Goal: Task Accomplishment & Management: Complete application form

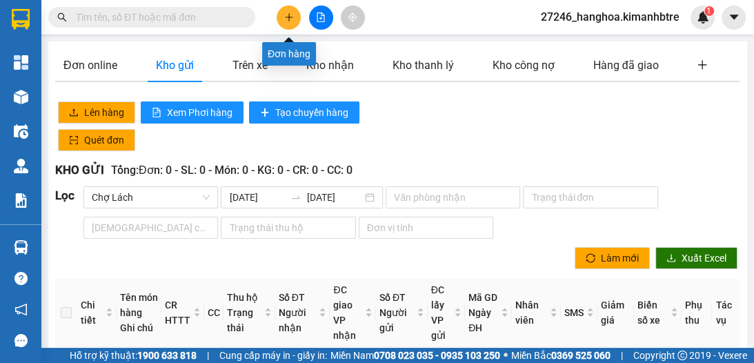
click at [287, 14] on icon "plus" at bounding box center [289, 17] width 10 height 10
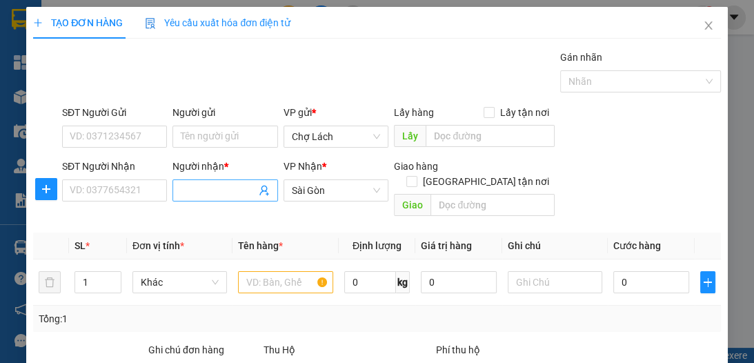
click at [215, 192] on input "Người nhận *" at bounding box center [218, 190] width 75 height 15
type input "MINH"
click at [147, 185] on input "SĐT Người Nhận" at bounding box center [114, 190] width 105 height 22
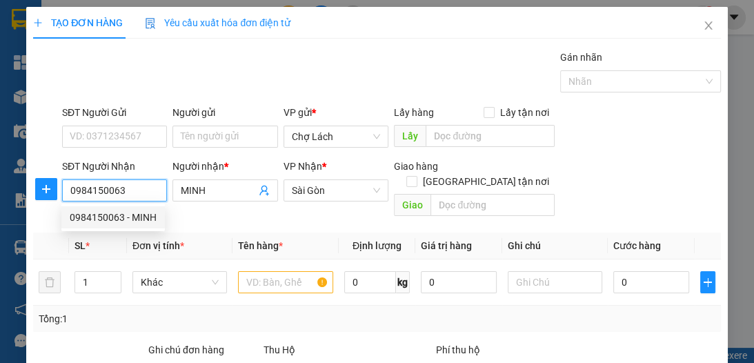
click at [115, 214] on div "0984150063 - MINH" at bounding box center [113, 217] width 87 height 15
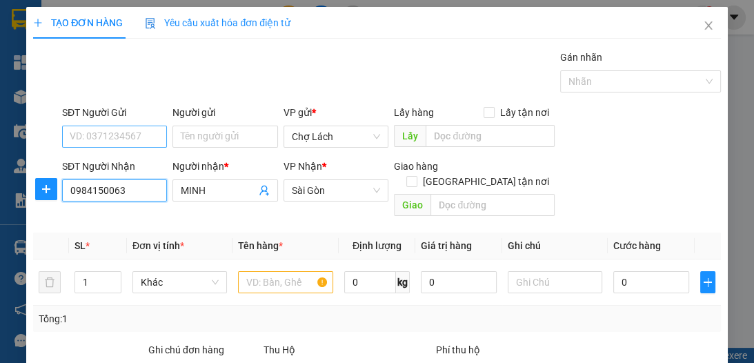
type input "0984150063"
click at [125, 137] on input "SĐT Người Gửi" at bounding box center [114, 137] width 105 height 22
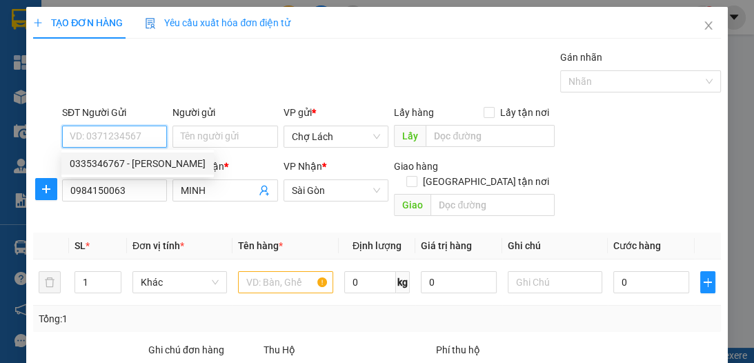
click at [126, 162] on div "0335346767 - [PERSON_NAME]" at bounding box center [138, 163] width 136 height 15
type input "0335346767"
type input "TRƯƠNG"
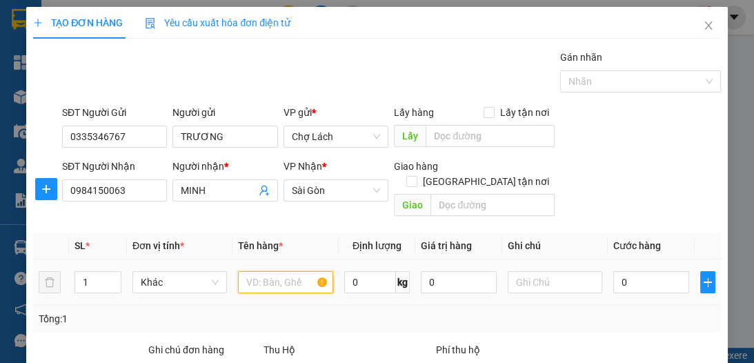
click at [274, 271] on input "text" at bounding box center [285, 282] width 95 height 22
type input "GỬI 5OOK"
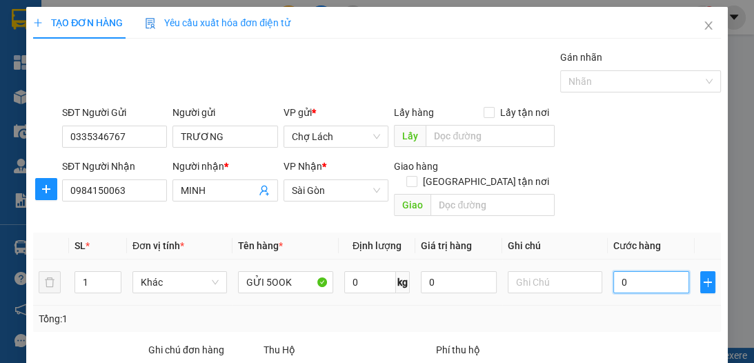
click at [621, 272] on input "0" at bounding box center [652, 282] width 76 height 22
type input "2"
type input "20"
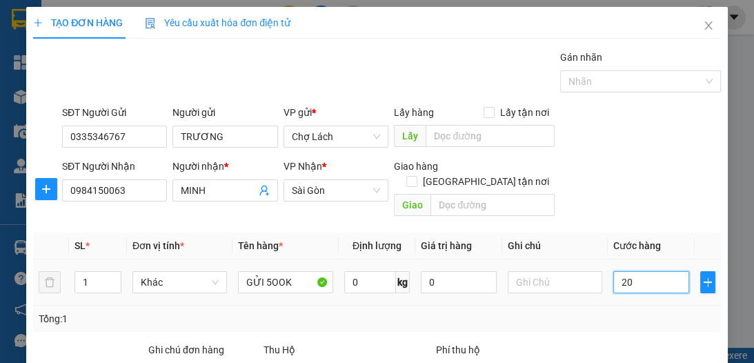
type input "20"
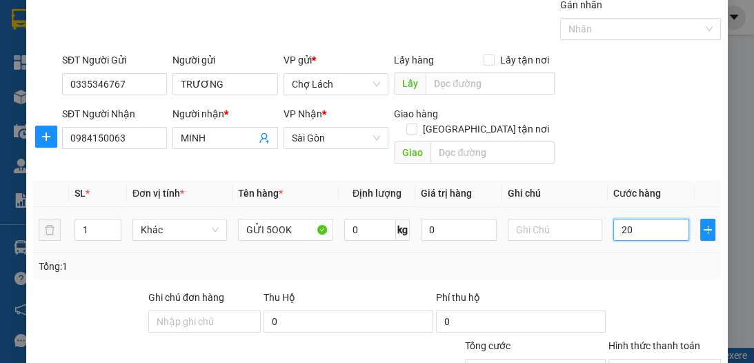
scroll to position [128, 0]
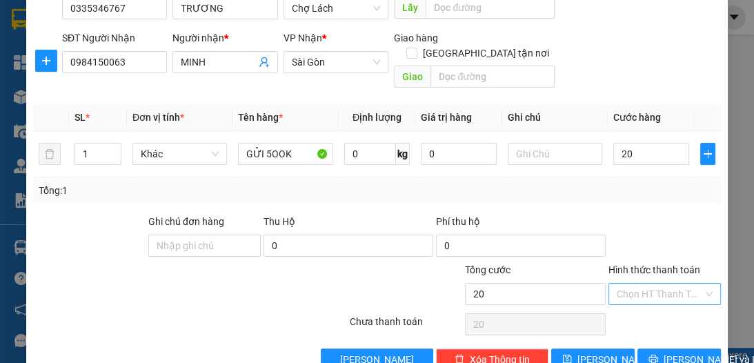
click at [641, 284] on input "Hình thức thanh toán" at bounding box center [660, 294] width 86 height 21
type input "20.000"
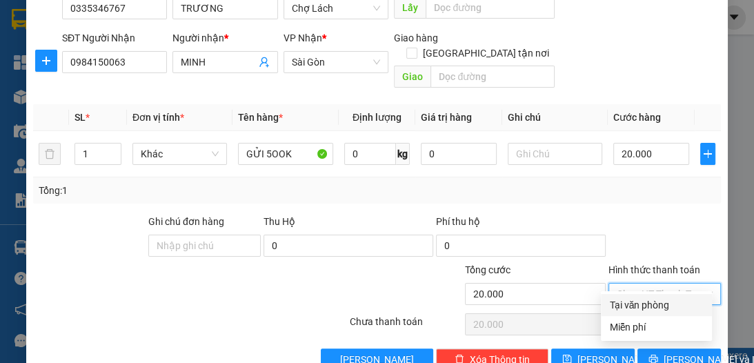
click at [647, 301] on div "Tại văn phòng" at bounding box center [656, 304] width 95 height 15
type input "0"
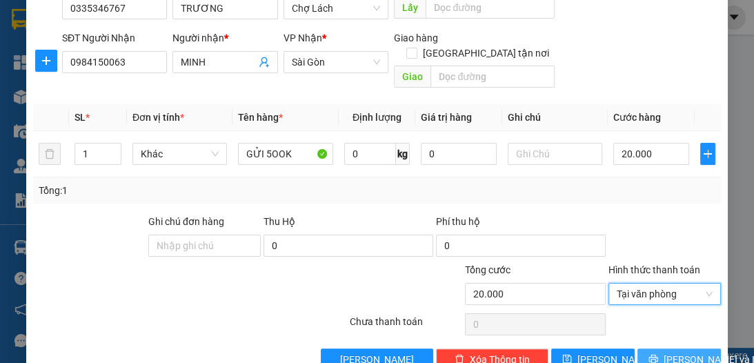
click at [674, 352] on span "[PERSON_NAME] và In" at bounding box center [712, 359] width 97 height 15
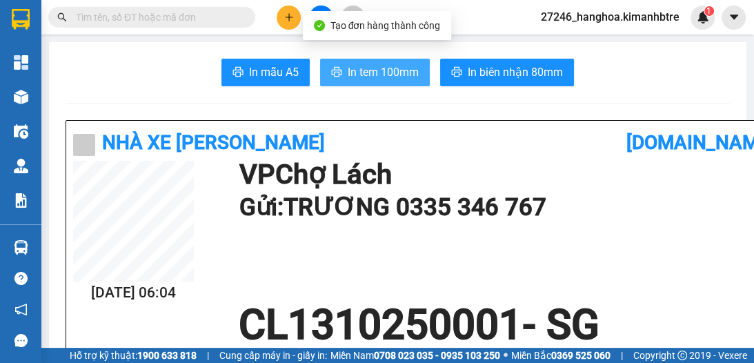
click at [380, 75] on span "In tem 100mm" at bounding box center [383, 72] width 71 height 17
